Goal: Task Accomplishment & Management: Manage account settings

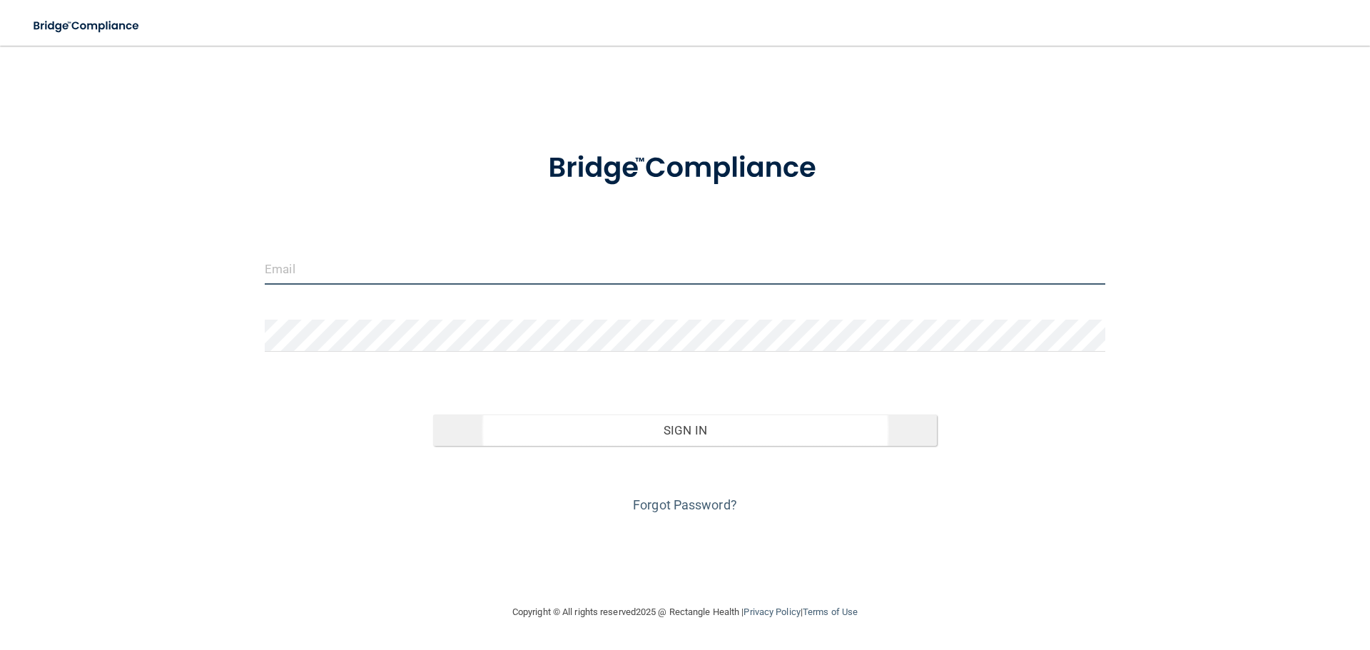
type input "[EMAIL_ADDRESS][DOMAIN_NAME]"
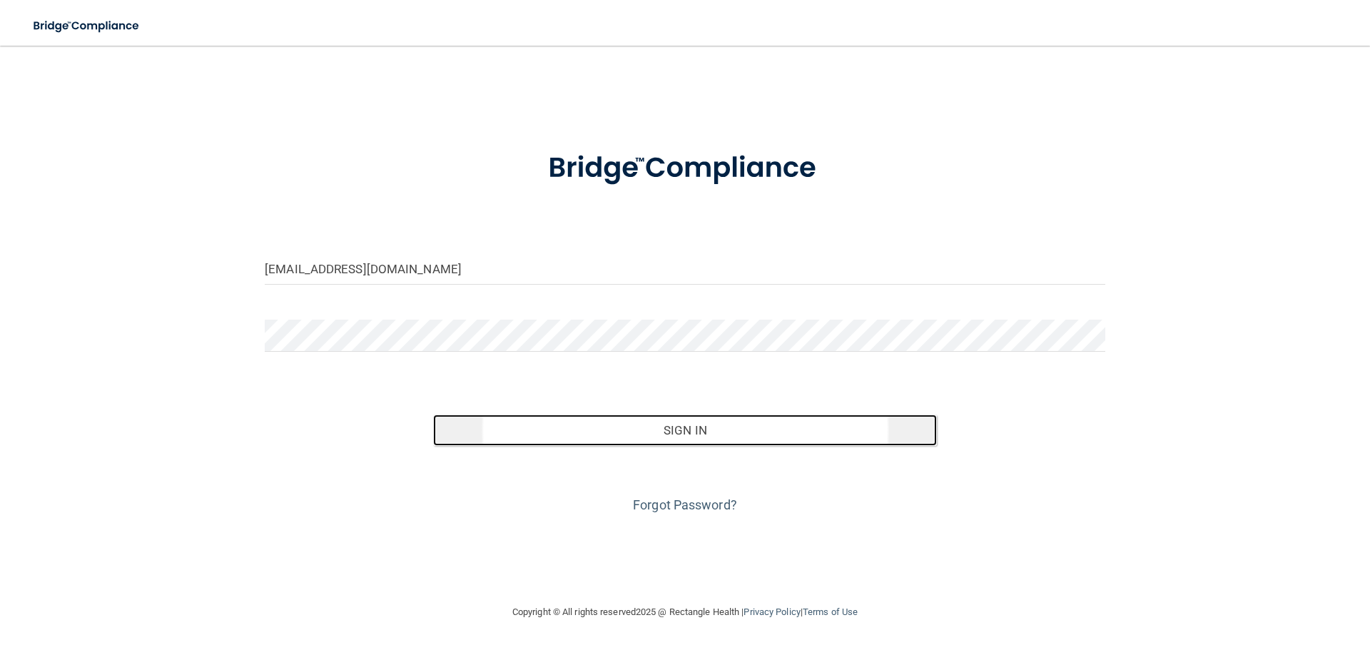
click at [663, 426] on button "Sign In" at bounding box center [685, 429] width 504 height 31
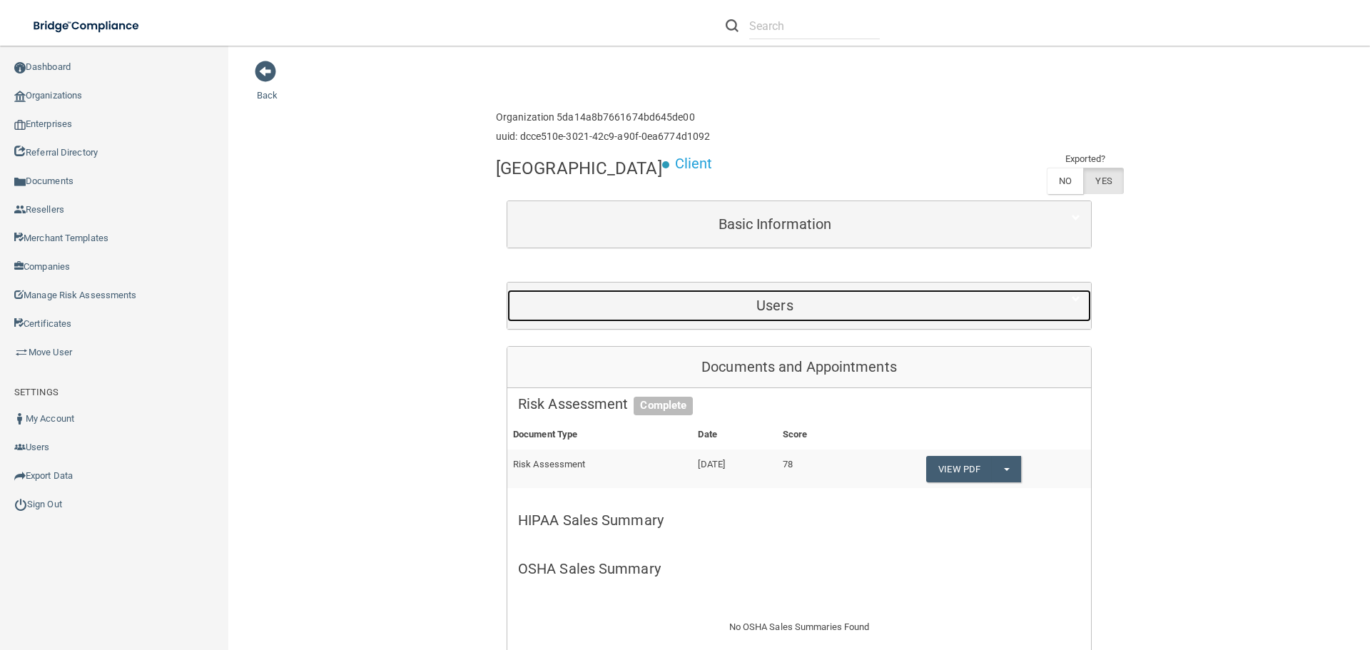
click at [819, 301] on h5 "Users" at bounding box center [775, 305] width 514 height 16
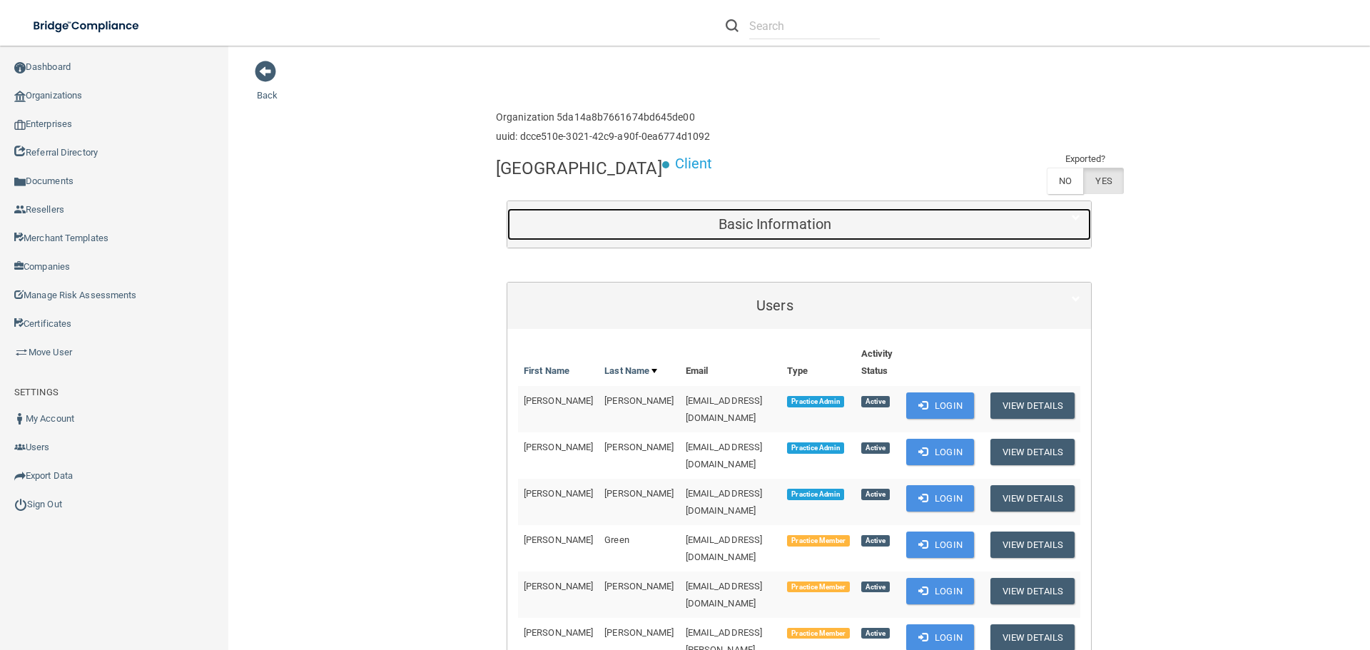
click at [841, 220] on h5 "Basic Information" at bounding box center [775, 224] width 514 height 16
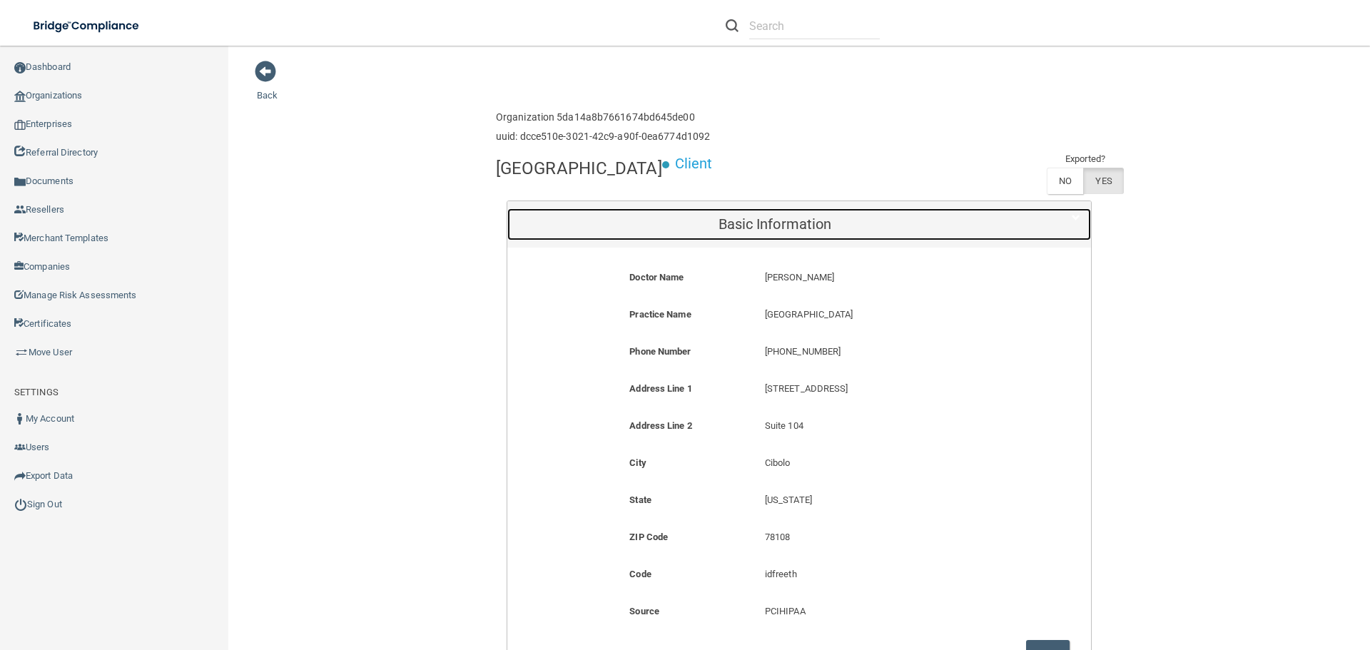
click at [841, 220] on h5 "Basic Information" at bounding box center [775, 224] width 514 height 16
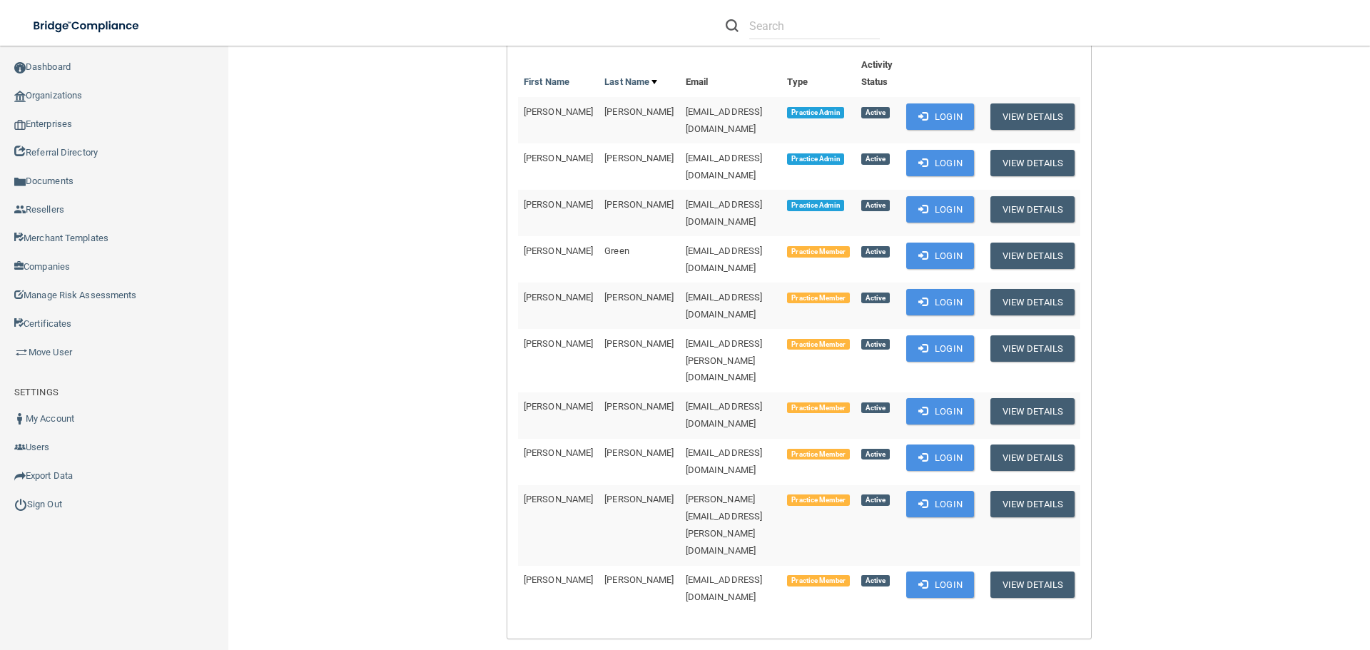
scroll to position [214, 0]
